Goal: Transaction & Acquisition: Purchase product/service

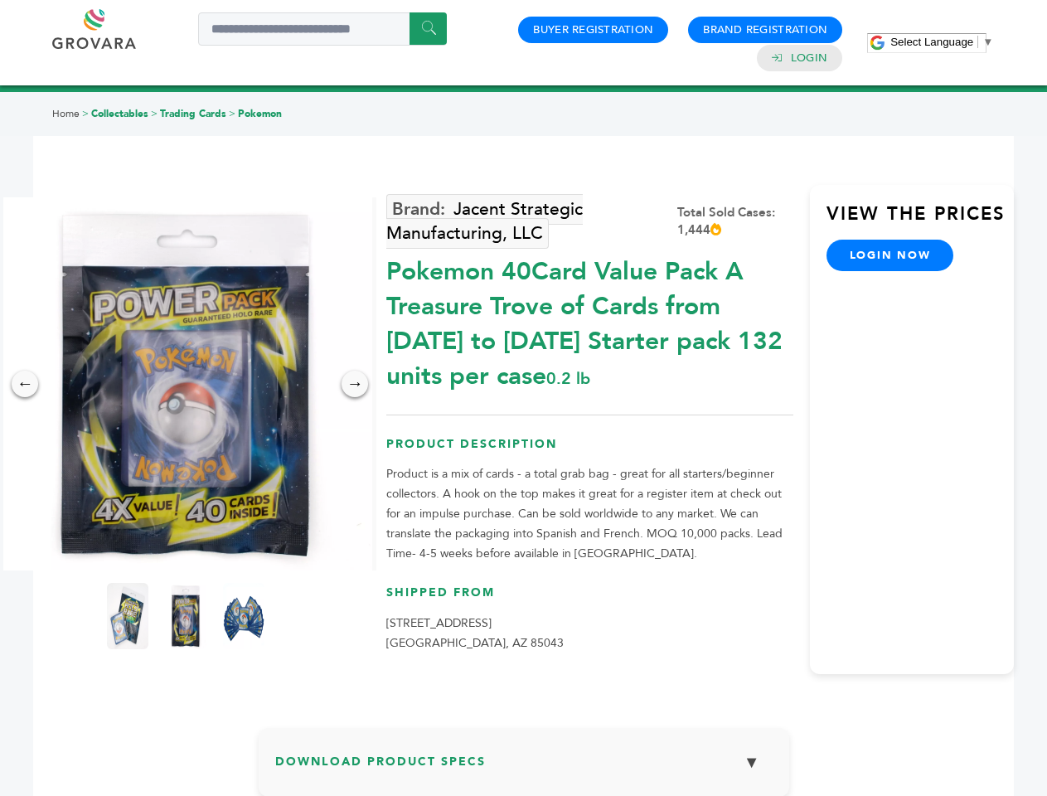
click at [942, 41] on span "Select Language" at bounding box center [931, 42] width 83 height 12
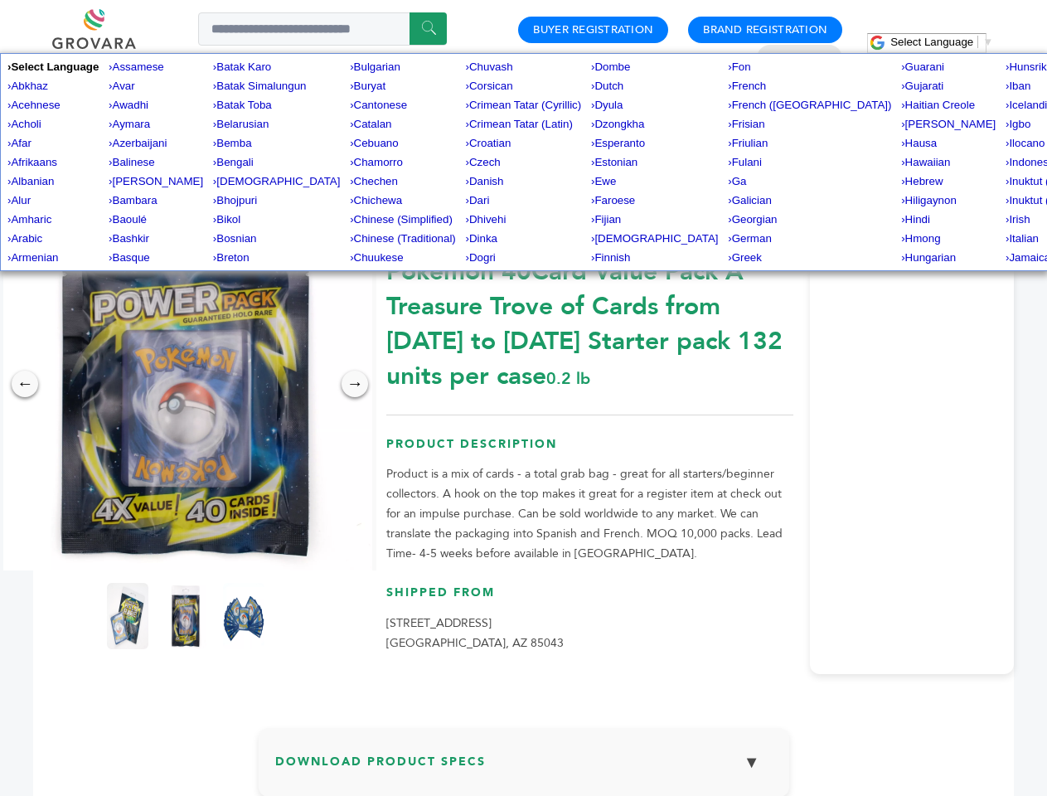
click at [186, 384] on img at bounding box center [185, 383] width 373 height 373
click at [0, 0] on div "×" at bounding box center [0, 0] width 0 height 0
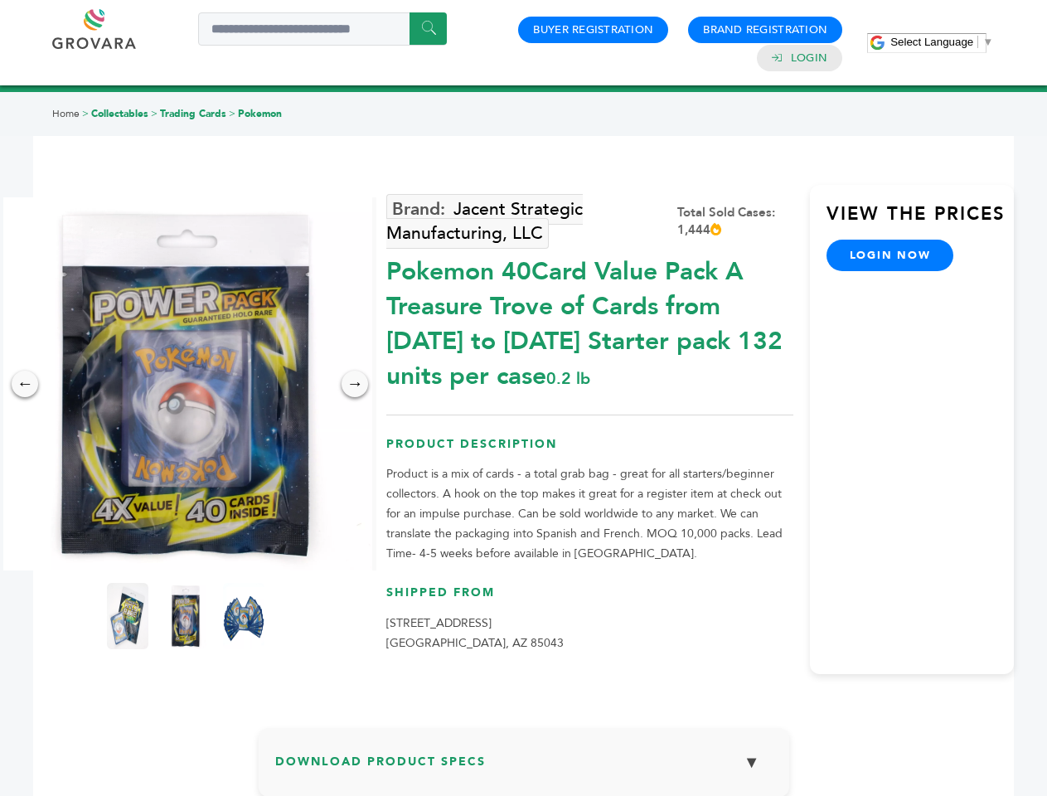
click at [355, 384] on div "→" at bounding box center [355, 384] width 27 height 27
click at [128, 616] on img at bounding box center [127, 616] width 41 height 66
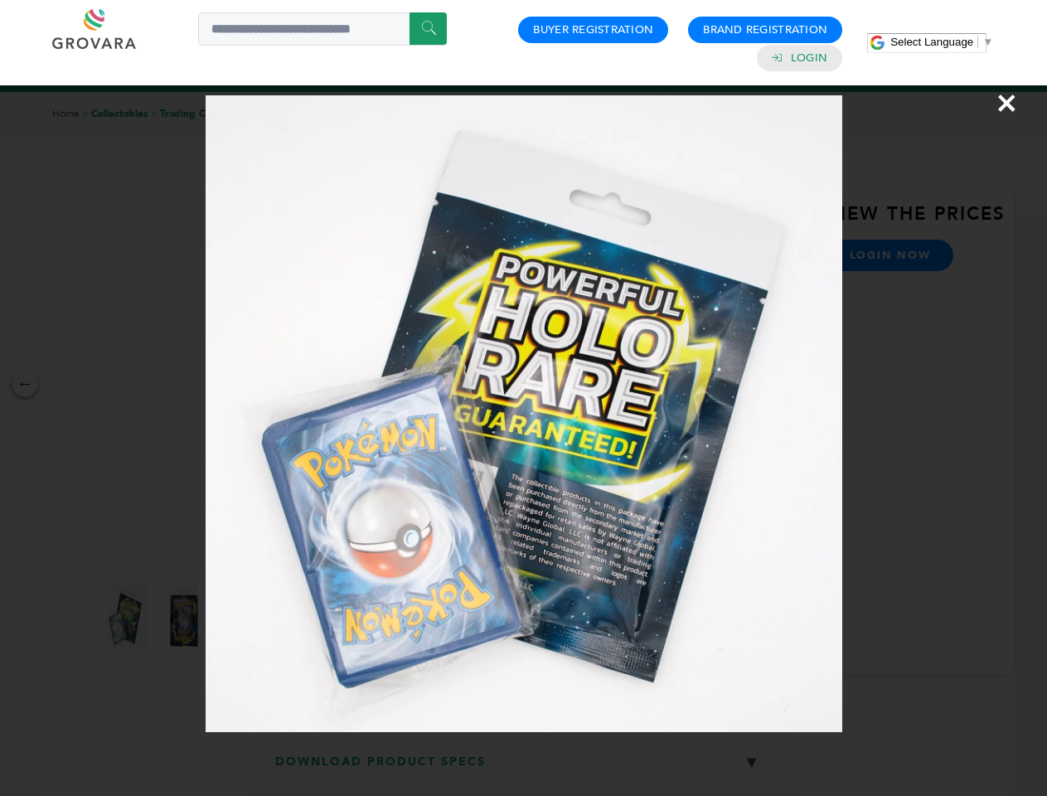
click at [186, 616] on div "×" at bounding box center [523, 398] width 1047 height 796
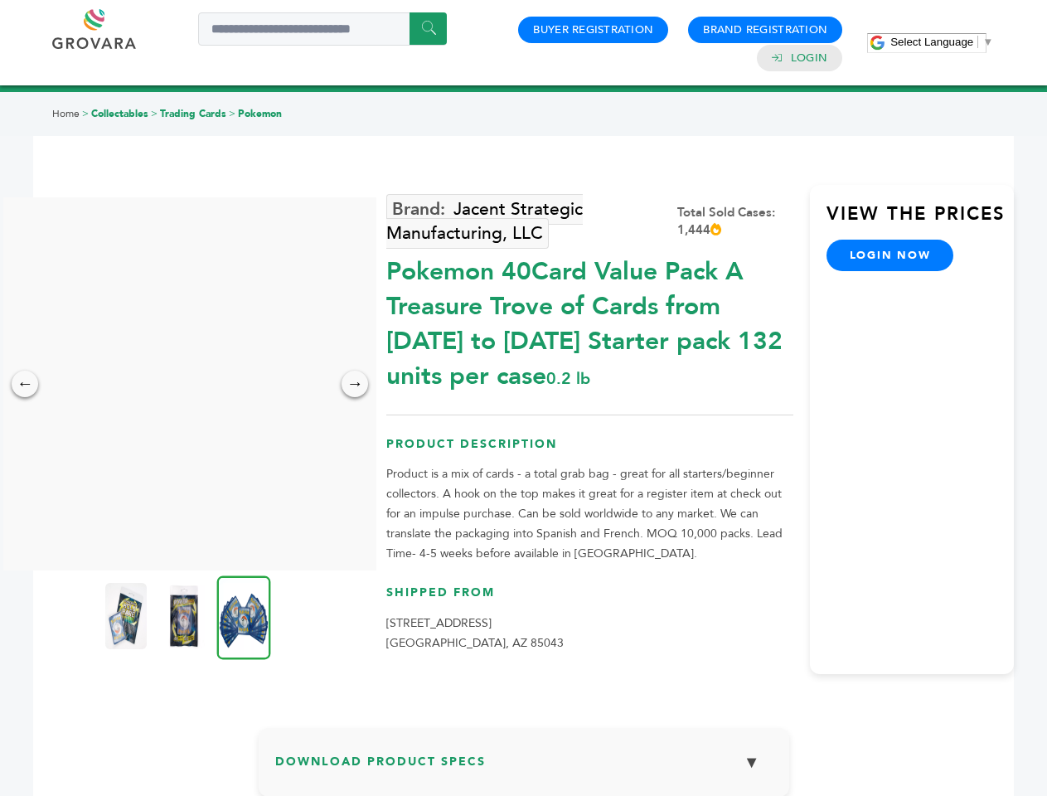
click at [244, 616] on img at bounding box center [244, 617] width 54 height 84
click at [0, 0] on div "×" at bounding box center [0, 0] width 0 height 0
